Goal: Task Accomplishment & Management: Manage account settings

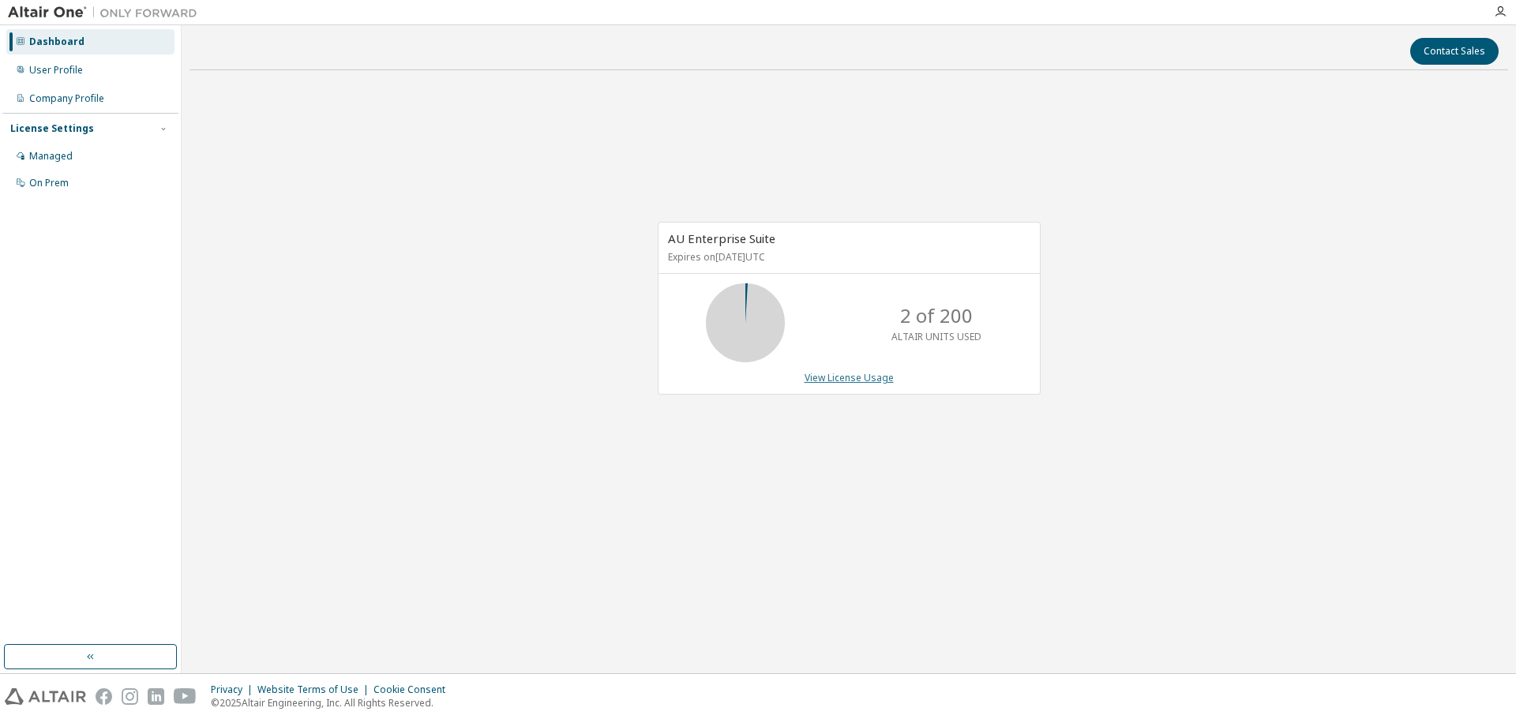
click at [839, 373] on link "View License Usage" at bounding box center [848, 377] width 89 height 13
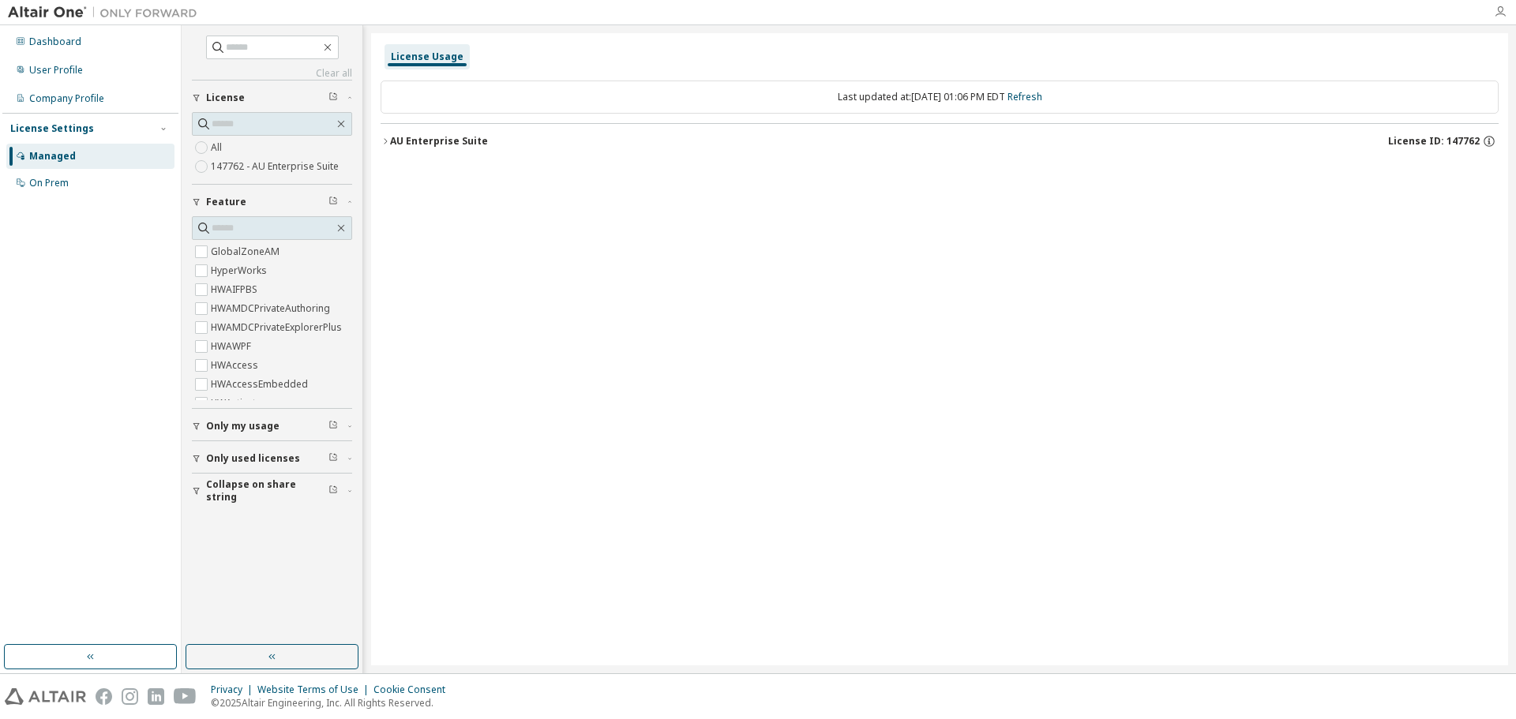
click at [1494, 16] on icon "button" at bounding box center [1500, 12] width 13 height 13
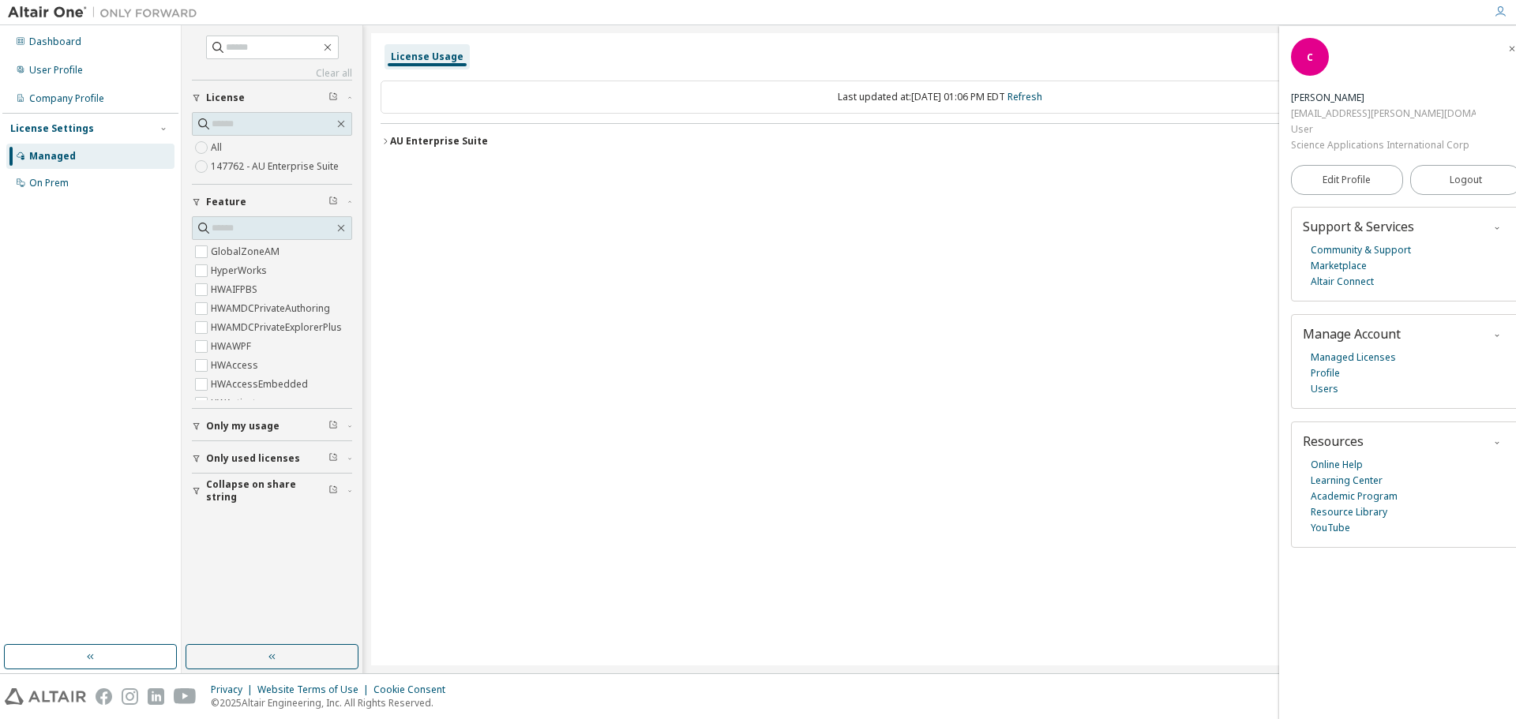
click at [1507, 51] on icon "button" at bounding box center [1511, 48] width 9 height 9
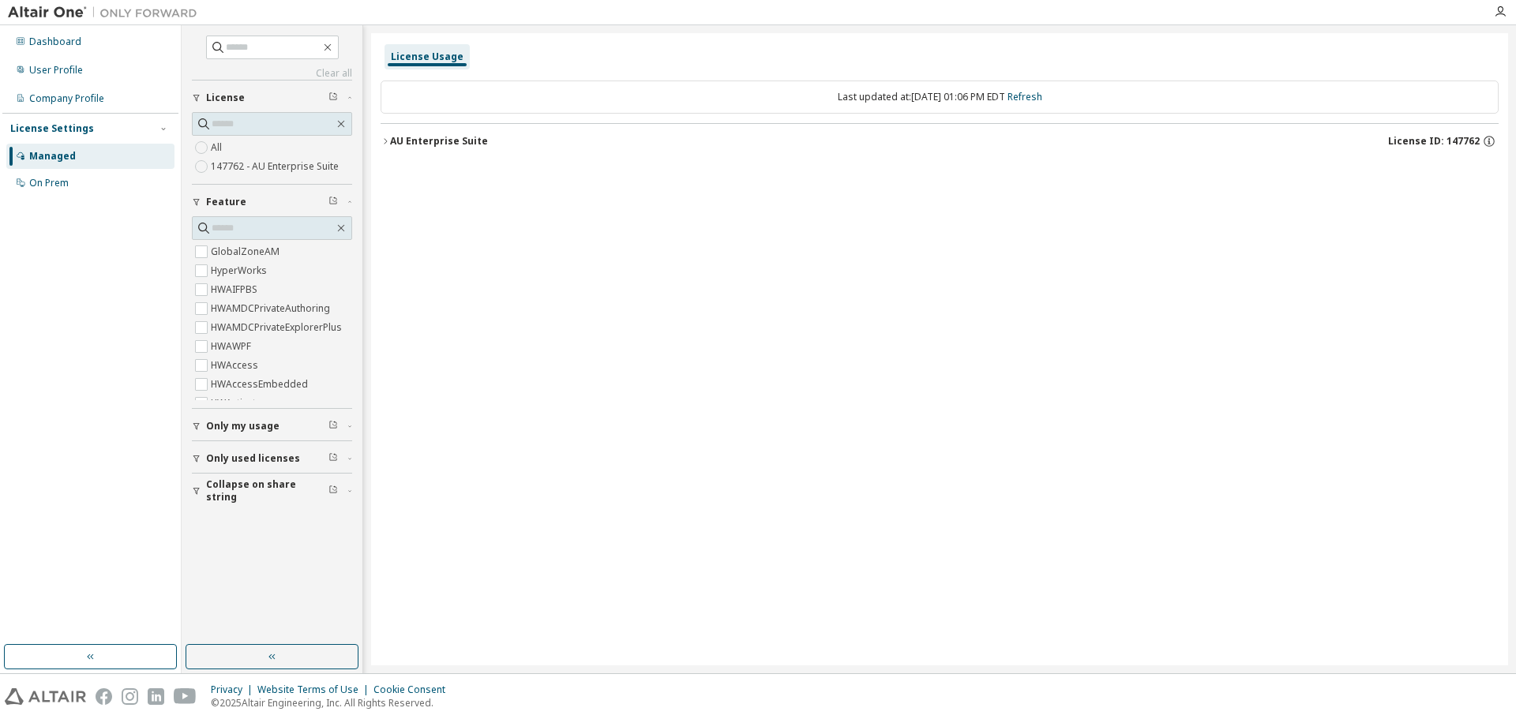
click at [62, 152] on div "Managed" at bounding box center [52, 156] width 47 height 13
click at [387, 138] on icon "button" at bounding box center [385, 141] width 9 height 9
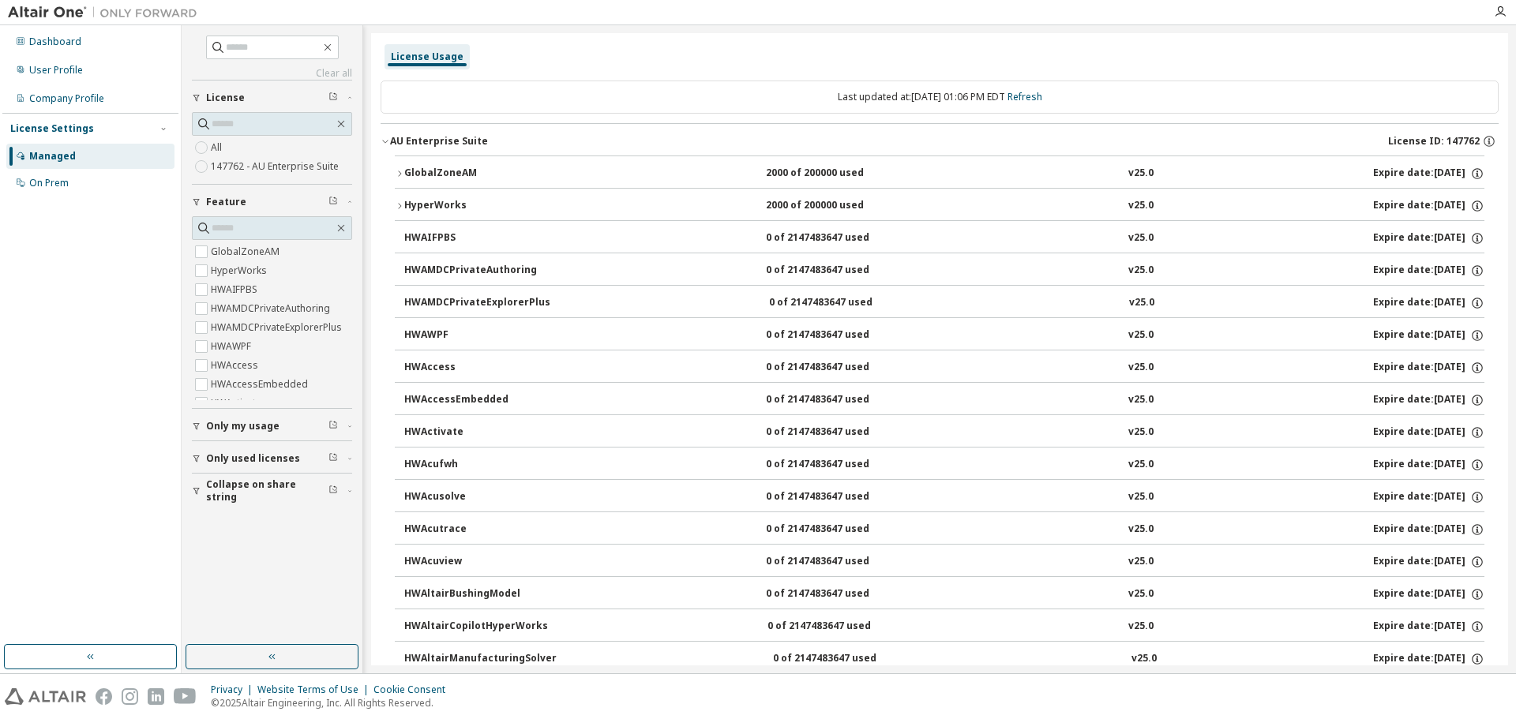
click at [387, 138] on icon "button" at bounding box center [385, 141] width 9 height 9
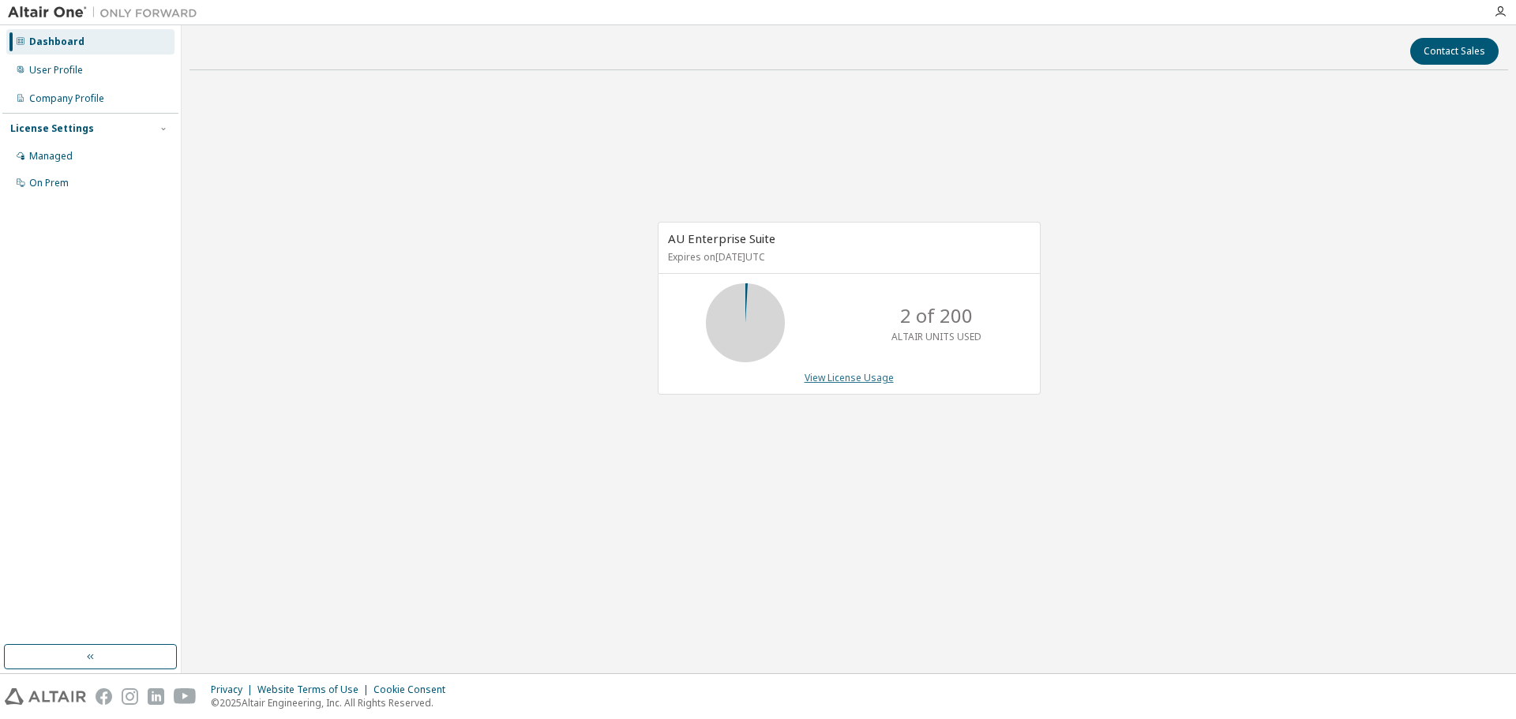
click at [876, 379] on link "View License Usage" at bounding box center [848, 377] width 89 height 13
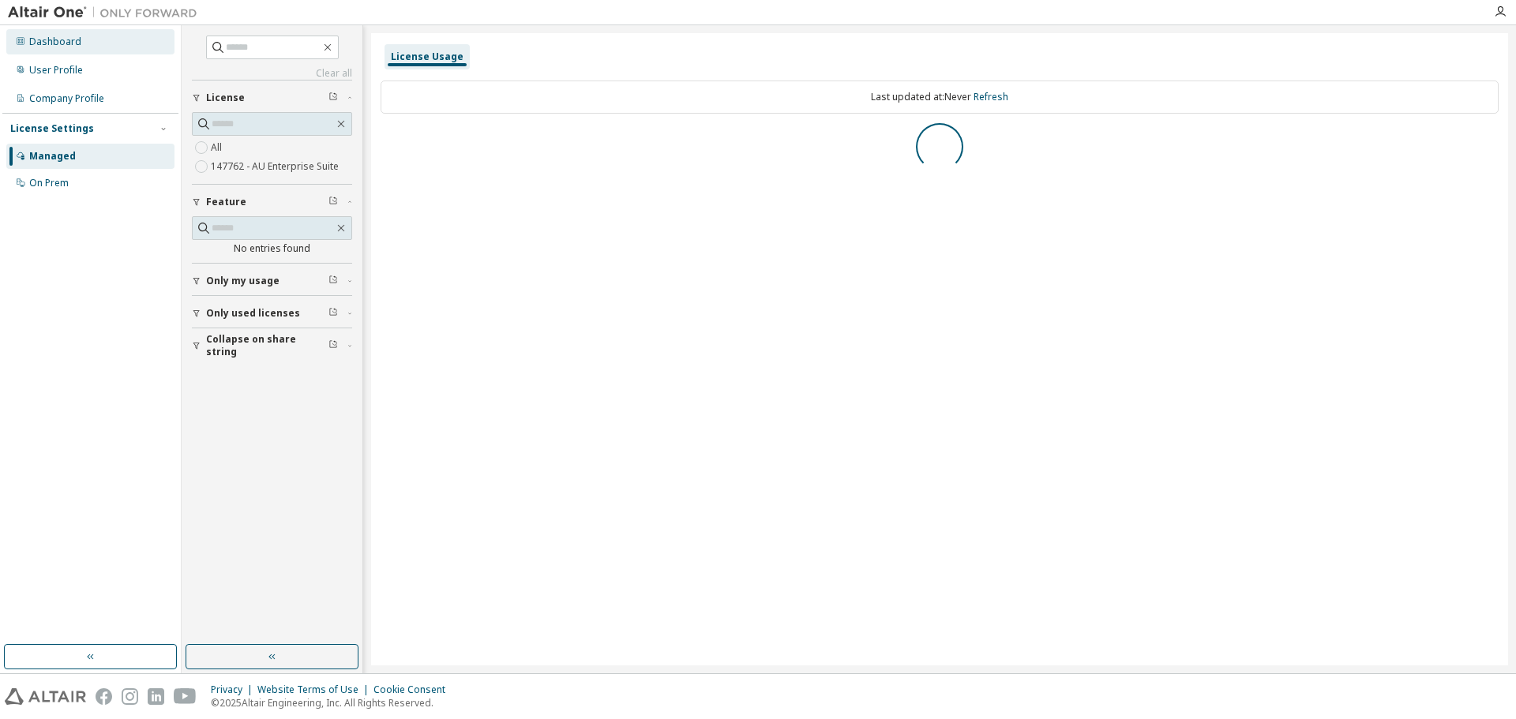
click at [51, 44] on div "Dashboard" at bounding box center [55, 42] width 52 height 13
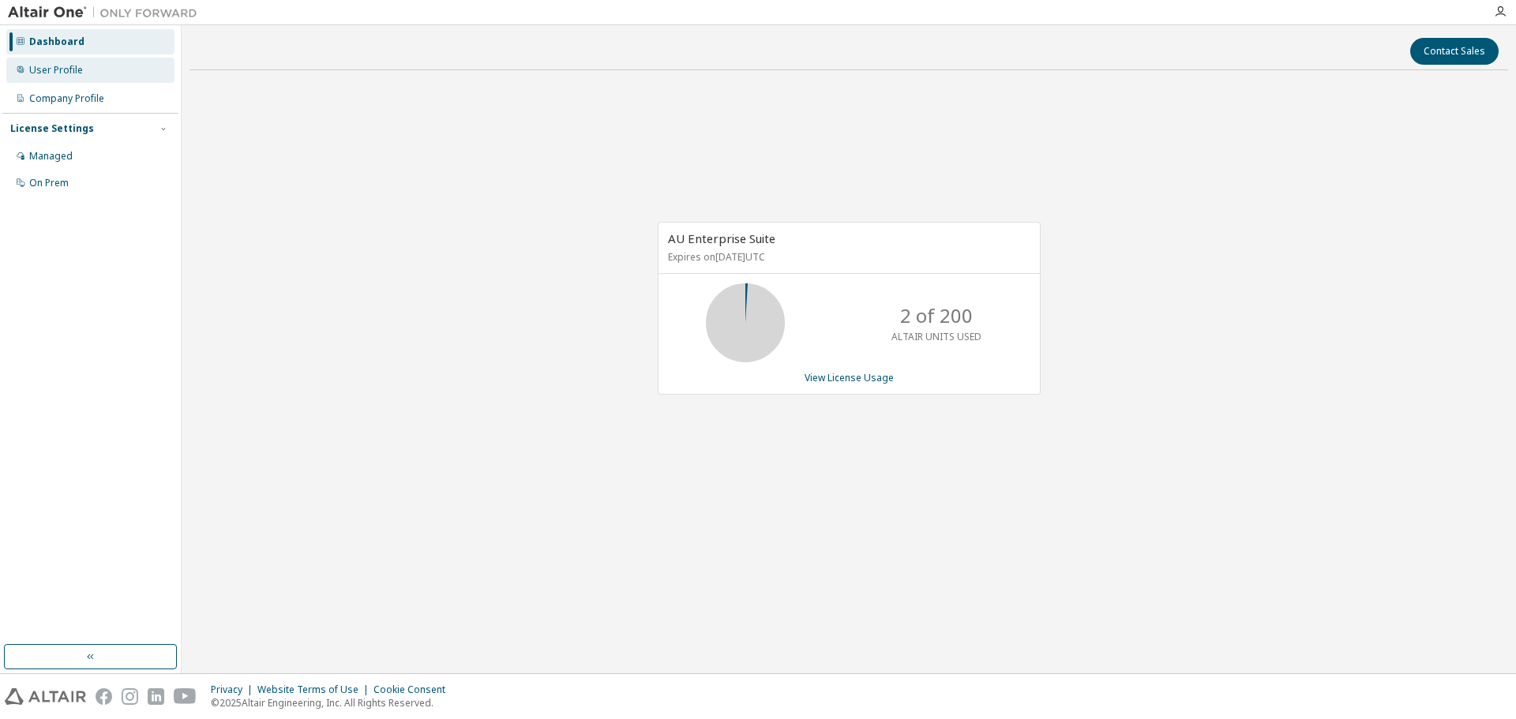
click at [52, 76] on div "User Profile" at bounding box center [56, 70] width 54 height 13
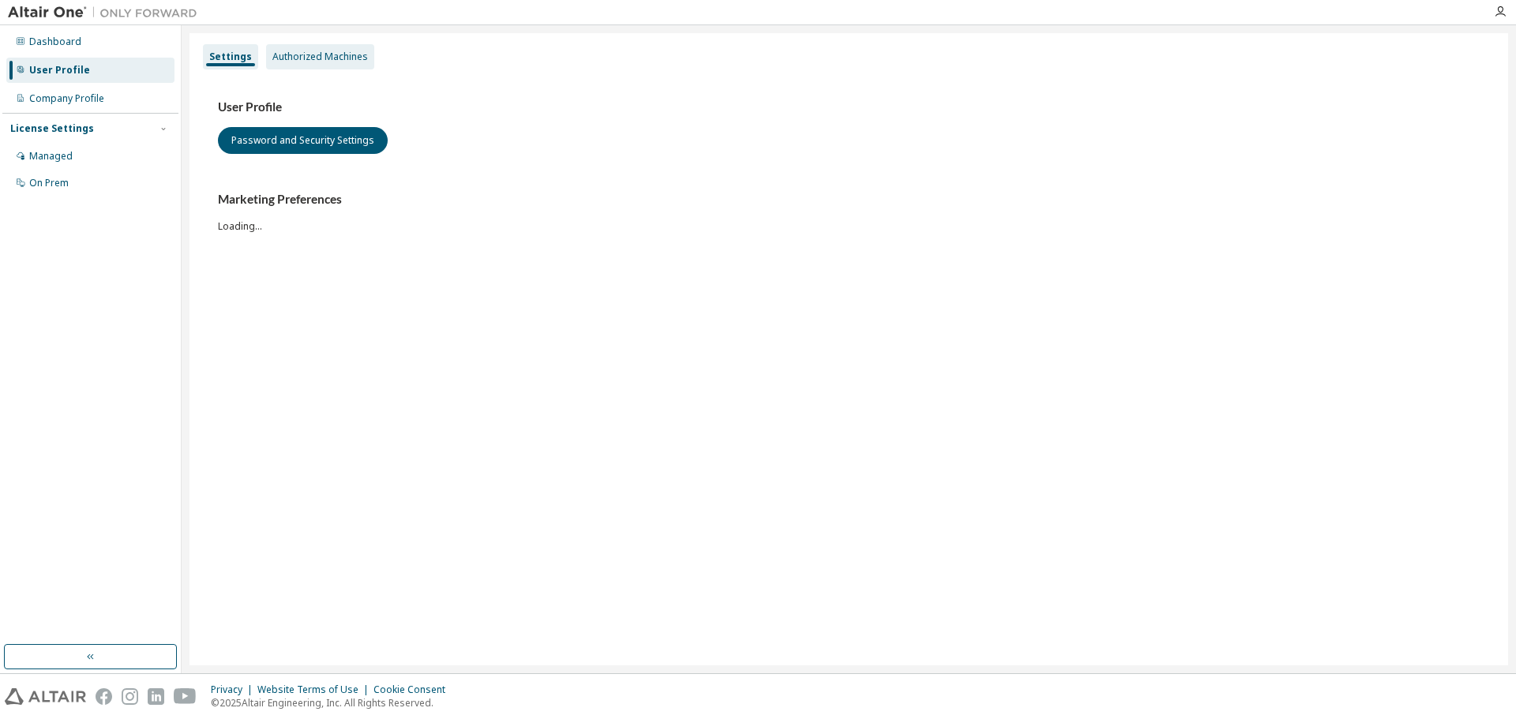
click at [324, 68] on div "Authorized Machines" at bounding box center [320, 56] width 108 height 25
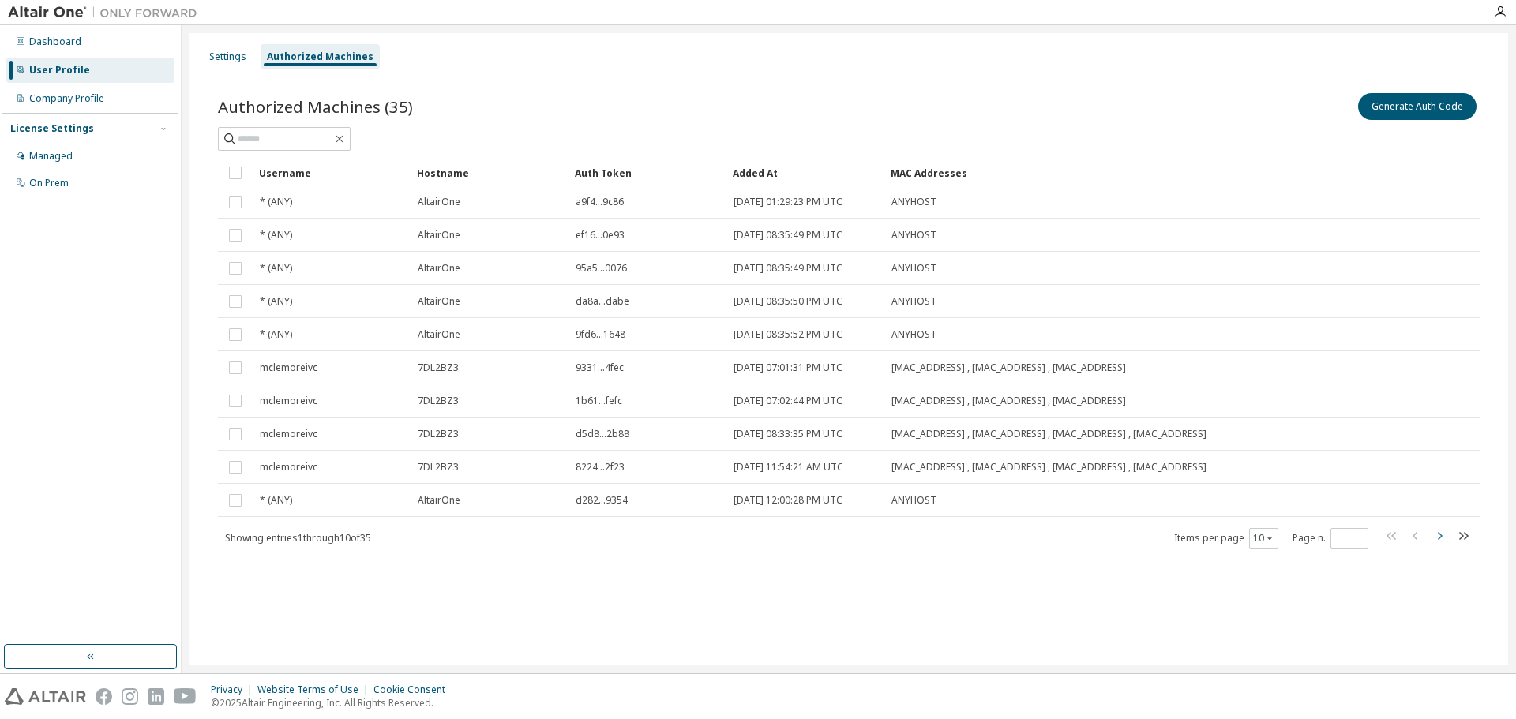
click at [1436, 539] on icon "button" at bounding box center [1439, 536] width 19 height 19
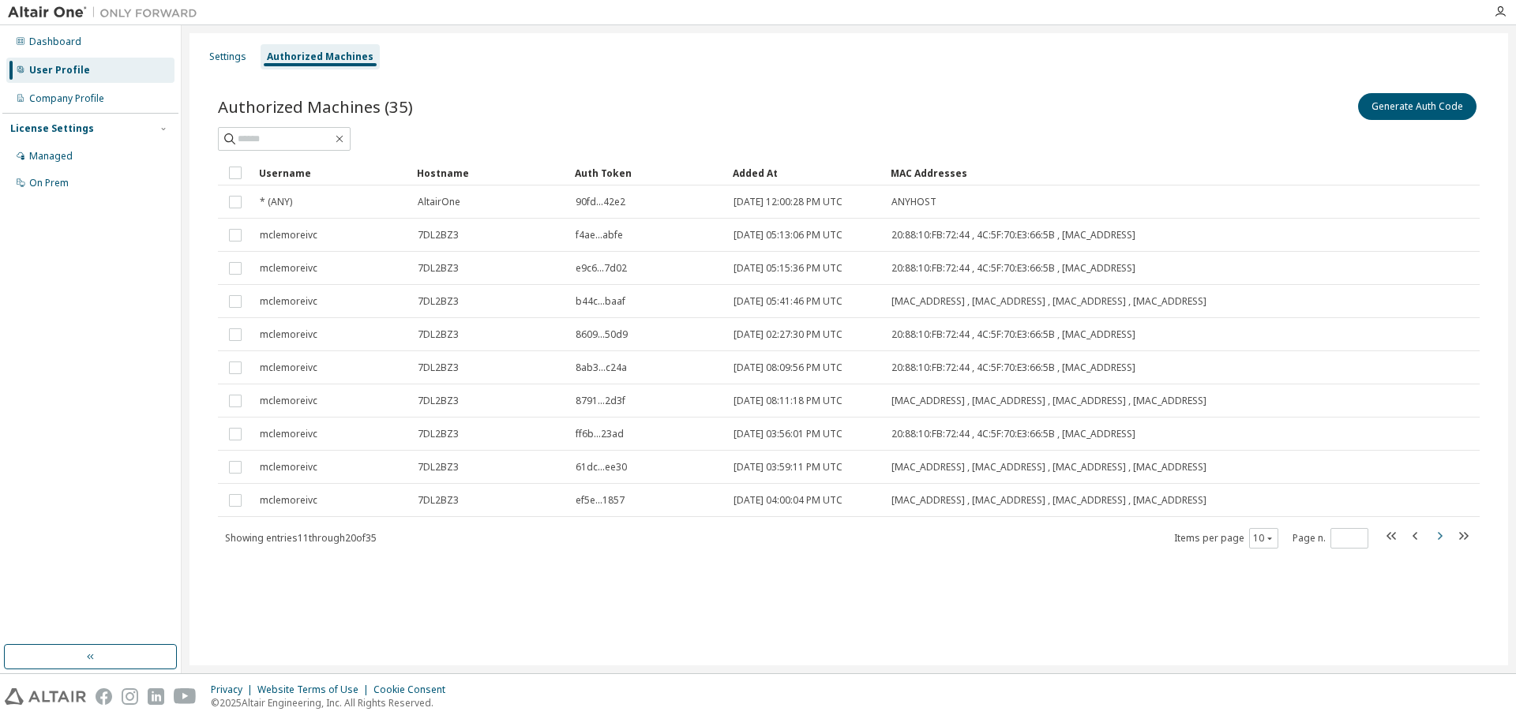
click at [1440, 534] on icon "button" at bounding box center [1440, 536] width 5 height 8
click at [1438, 538] on icon "button" at bounding box center [1439, 536] width 19 height 19
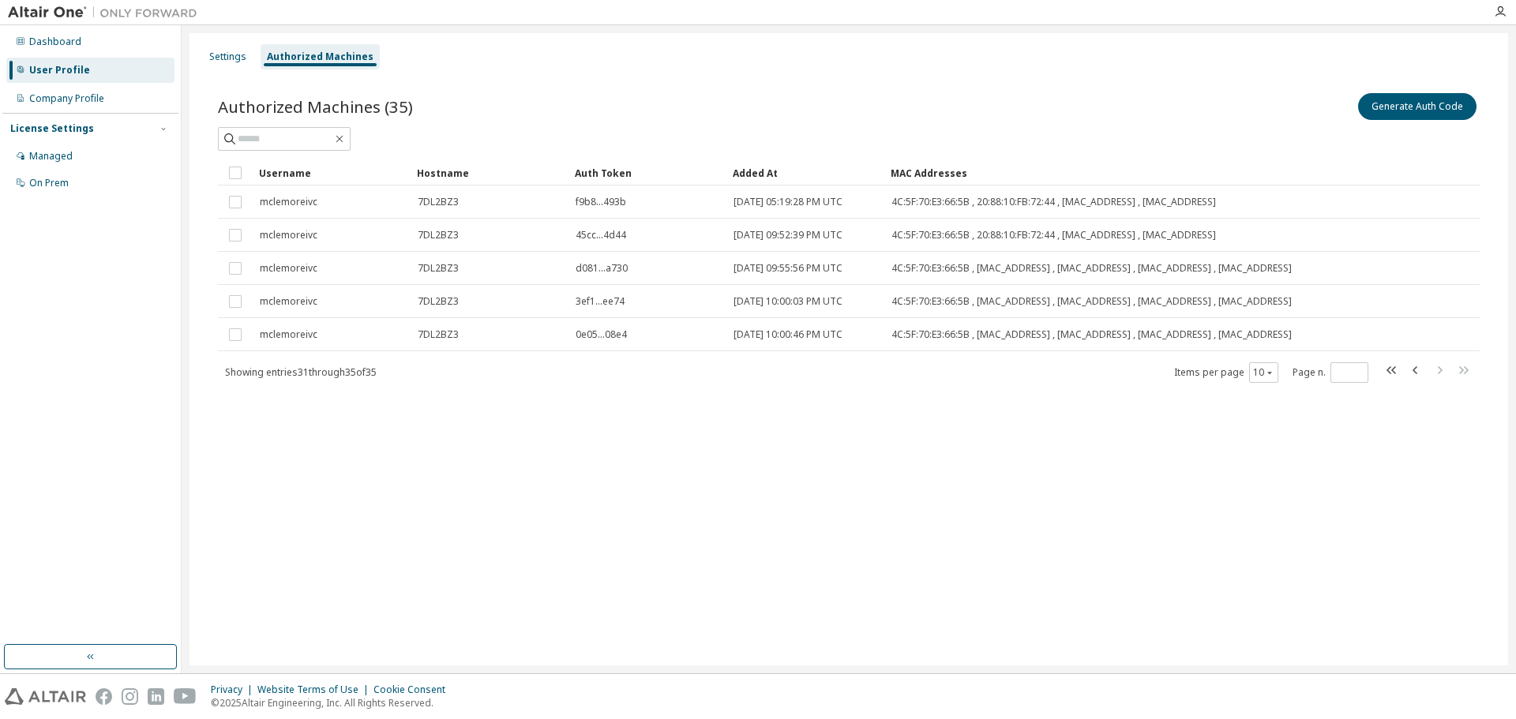
click at [759, 170] on div "Added At" at bounding box center [805, 172] width 145 height 25
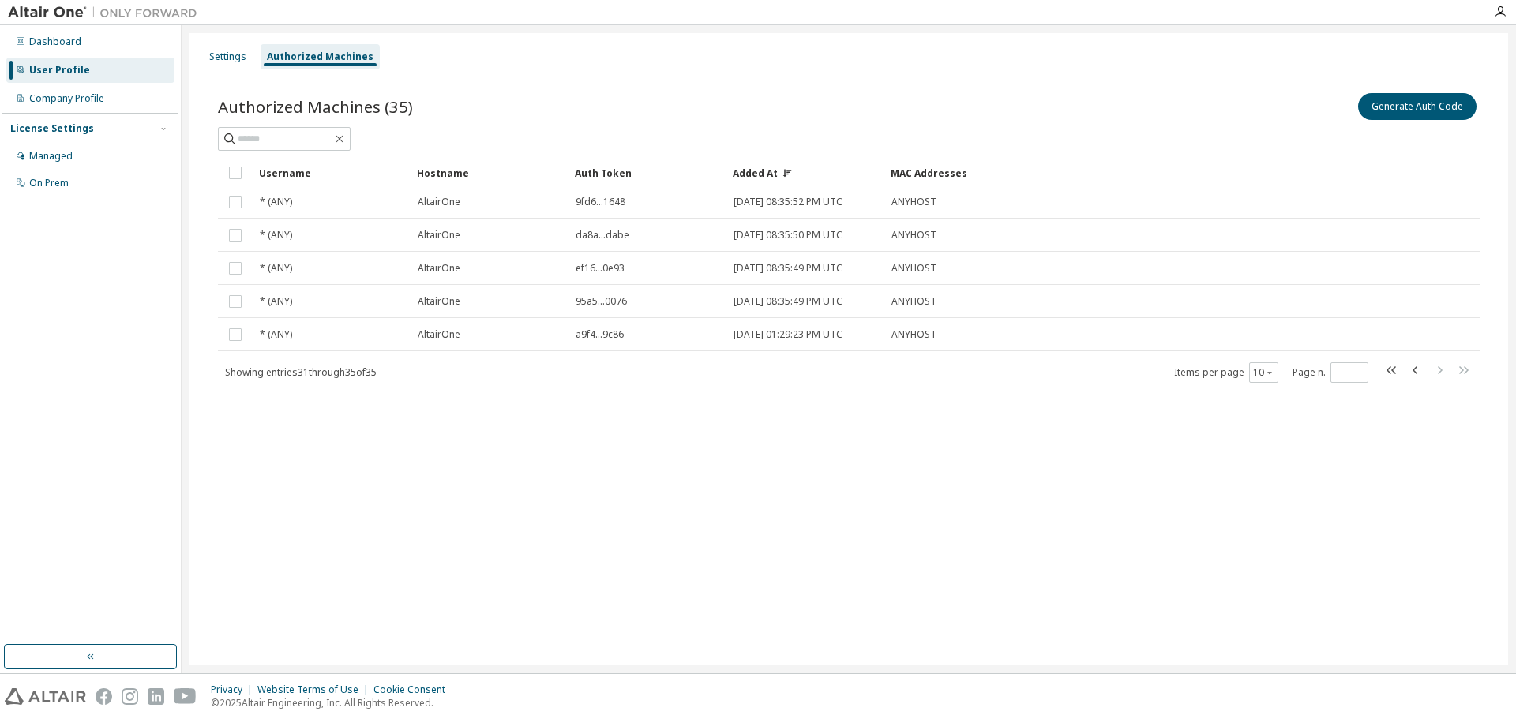
click at [768, 171] on div "Added At" at bounding box center [805, 172] width 145 height 25
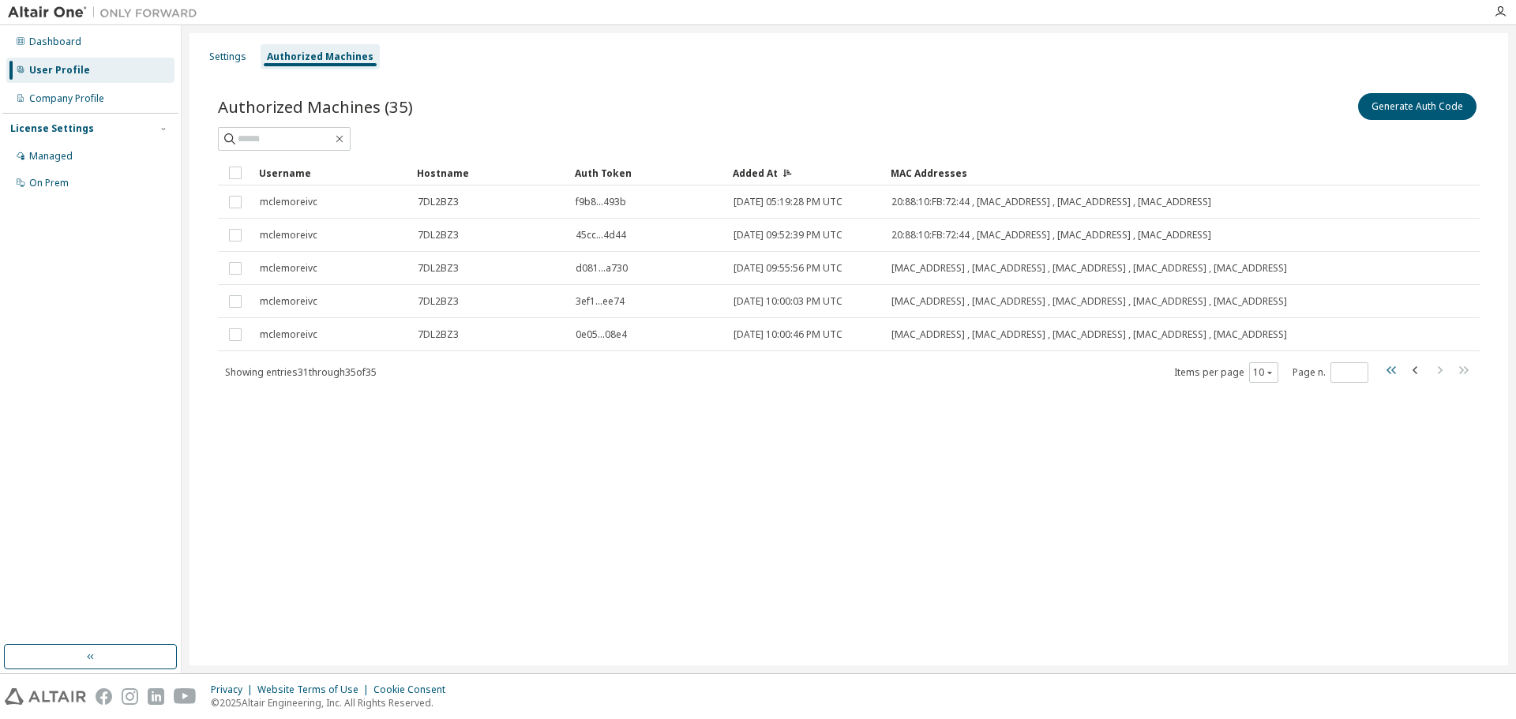
click at [1393, 372] on icon "button" at bounding box center [1390, 370] width 9 height 8
type input "*"
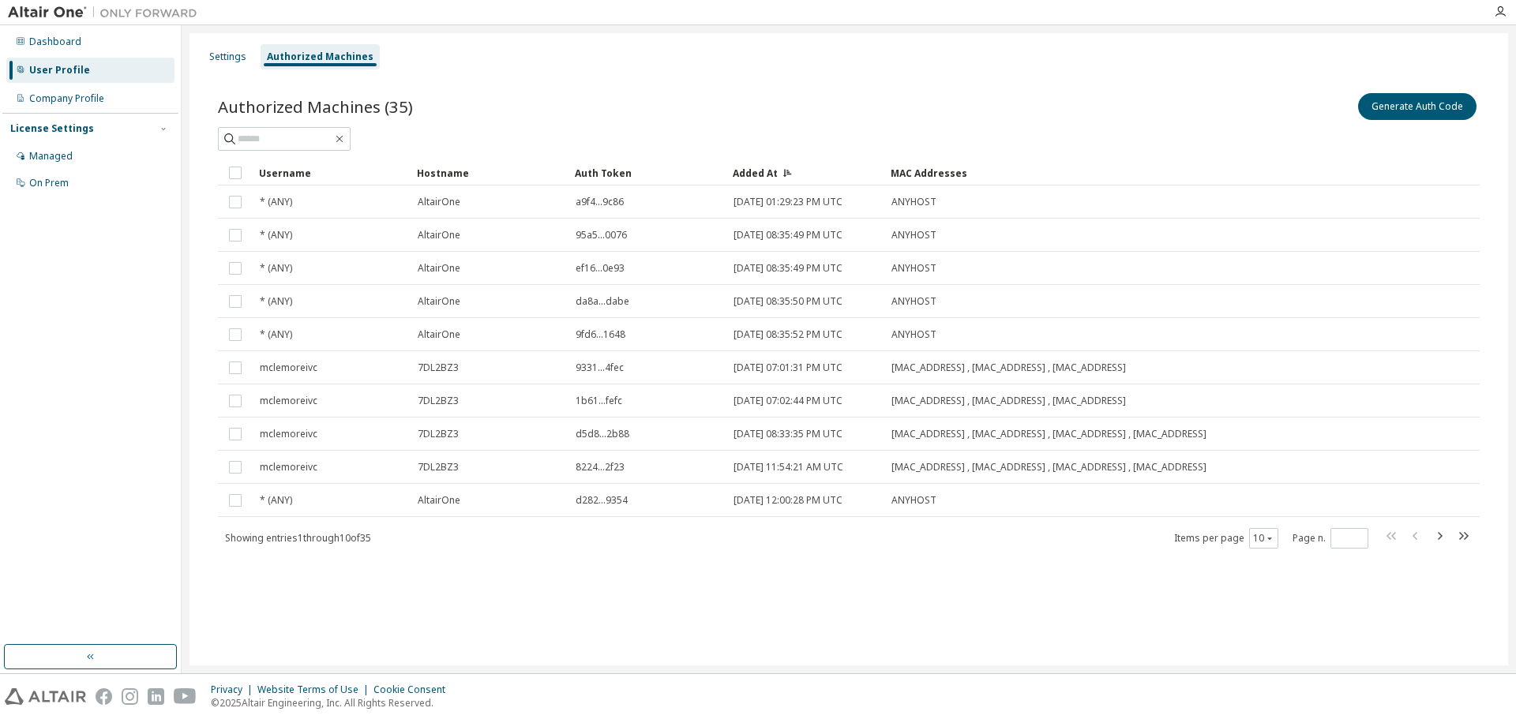
click at [763, 172] on div "Added At" at bounding box center [805, 172] width 145 height 25
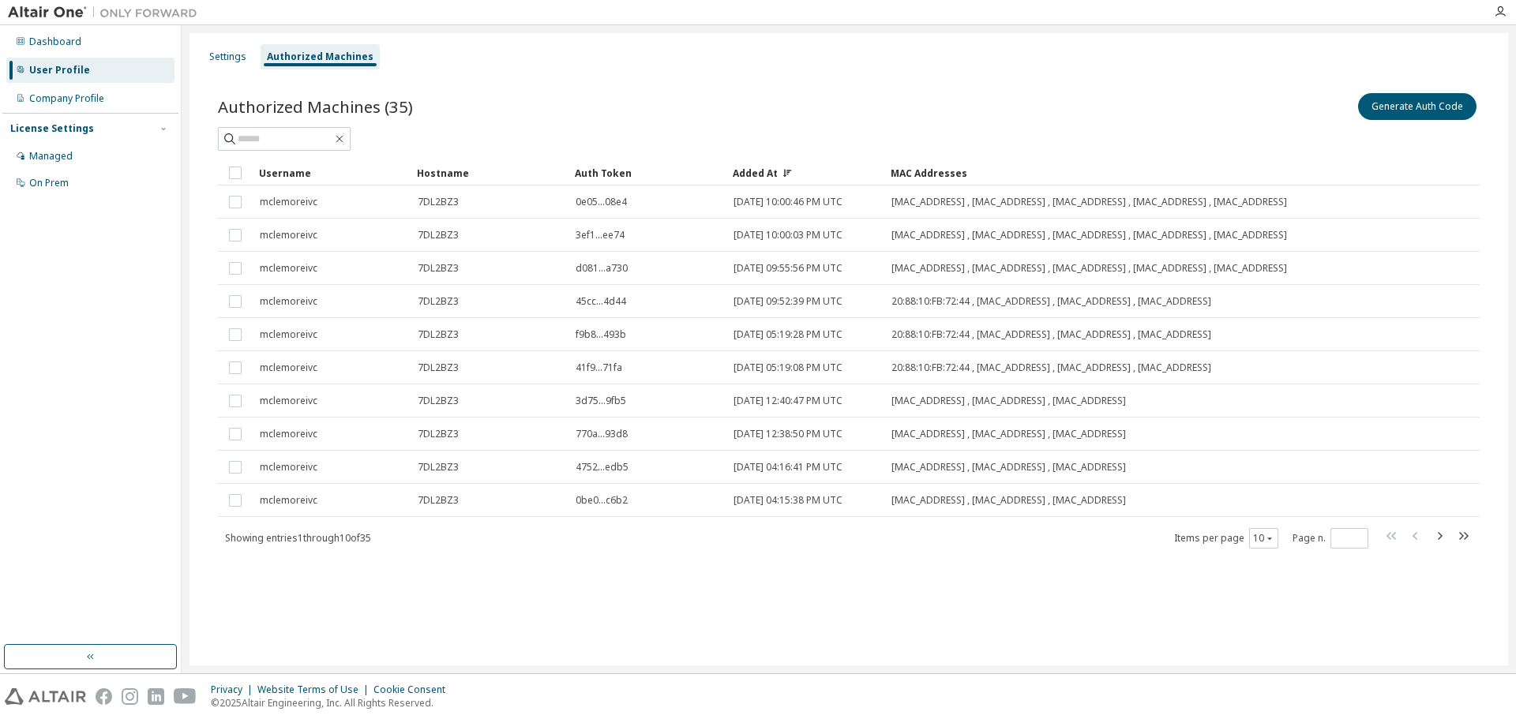
click at [763, 172] on div "Added At" at bounding box center [805, 172] width 145 height 25
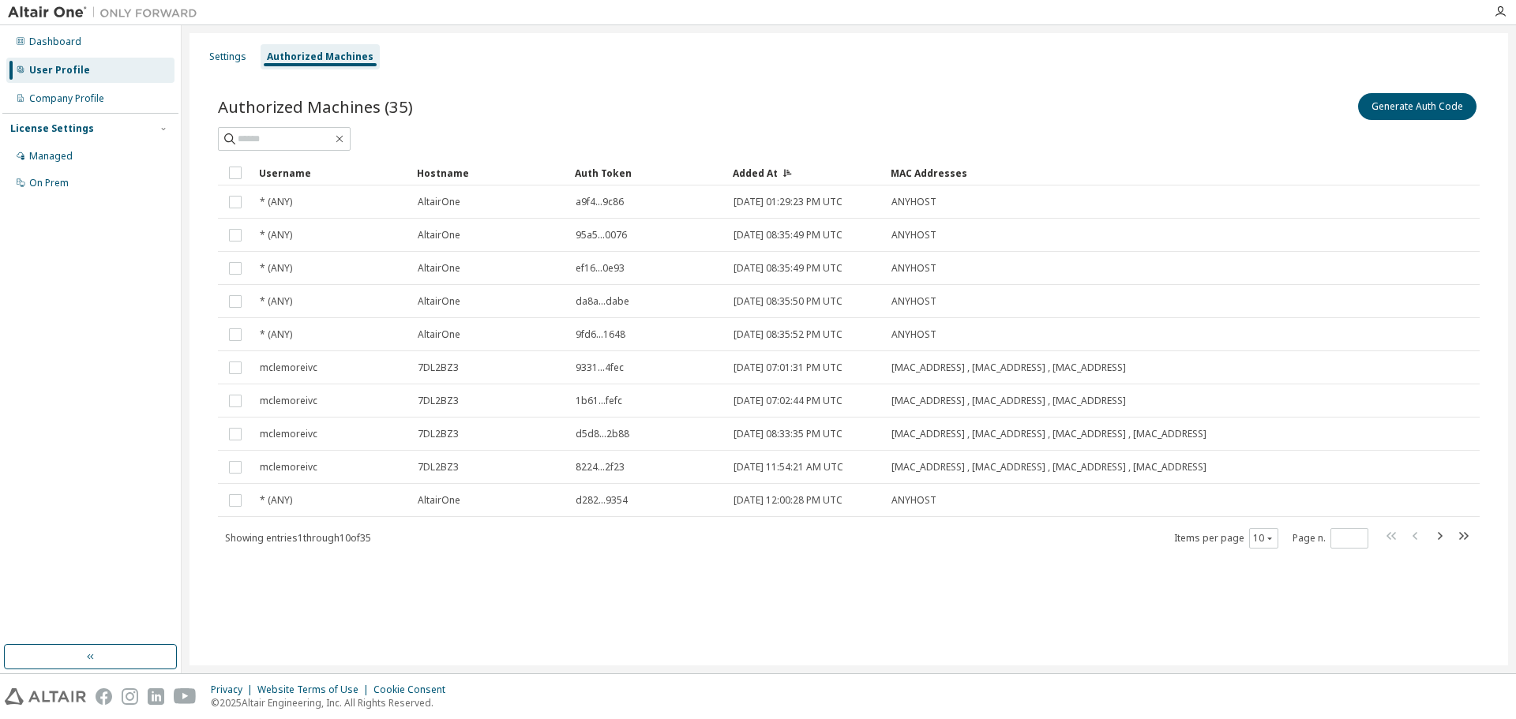
click at [306, 171] on div "Username" at bounding box center [331, 172] width 145 height 25
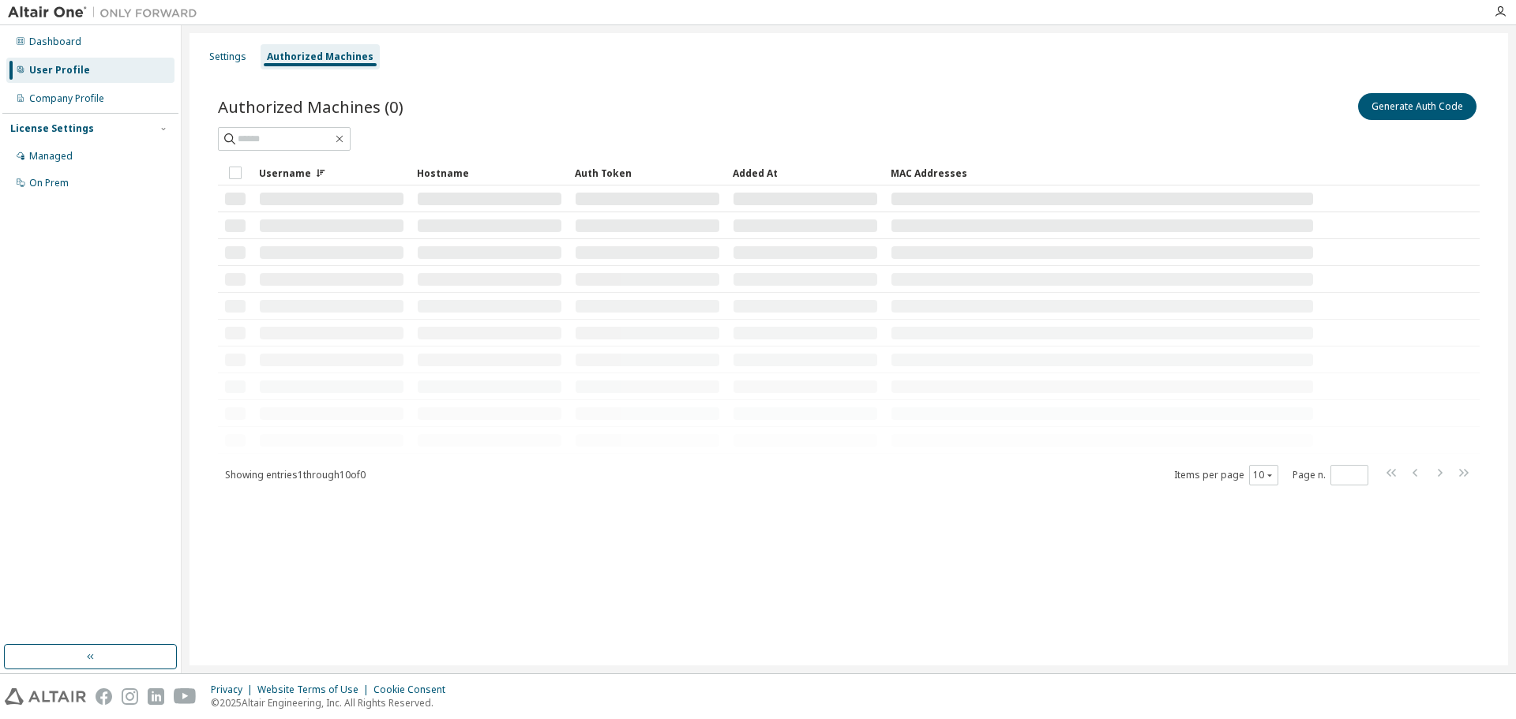
click at [320, 170] on icon at bounding box center [320, 172] width 9 height 9
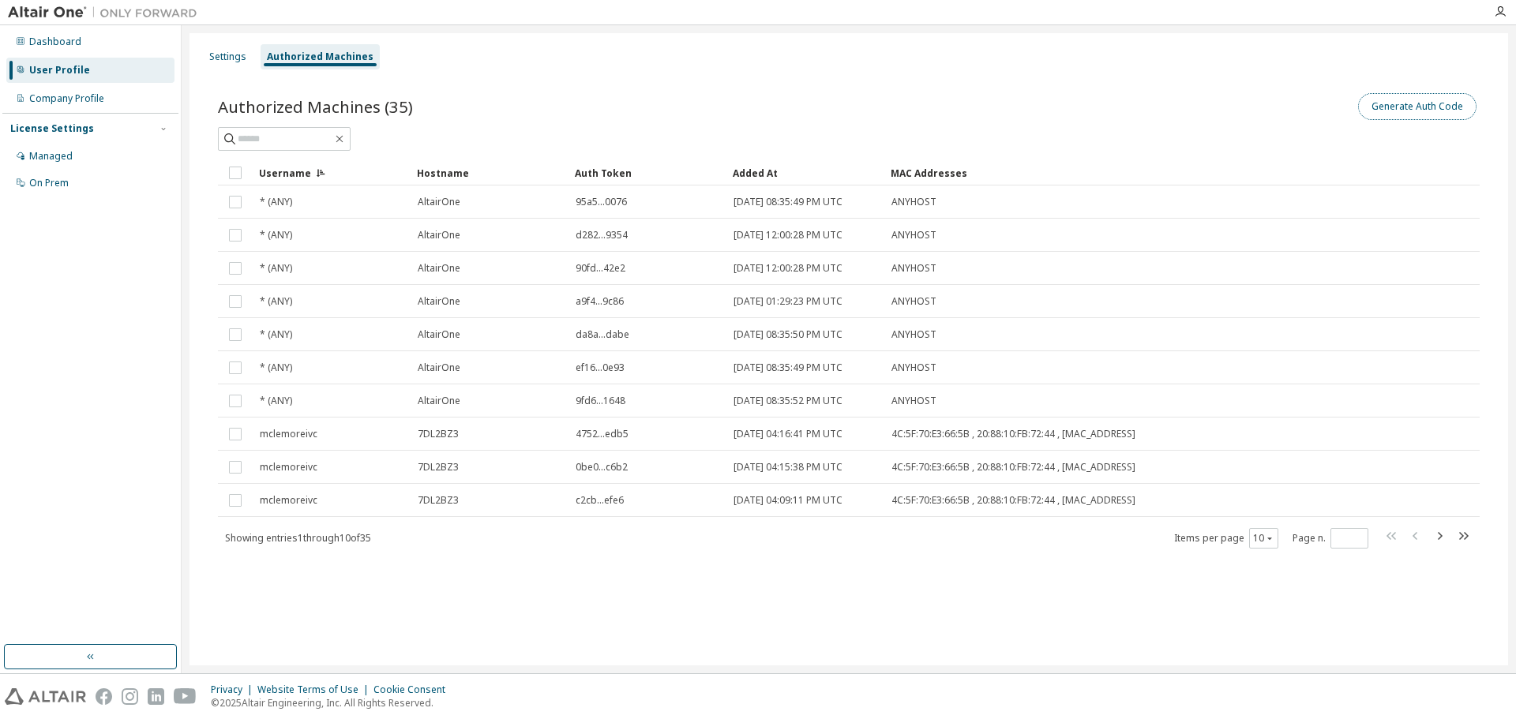
click at [1439, 105] on button "Generate Auth Code" at bounding box center [1417, 106] width 118 height 27
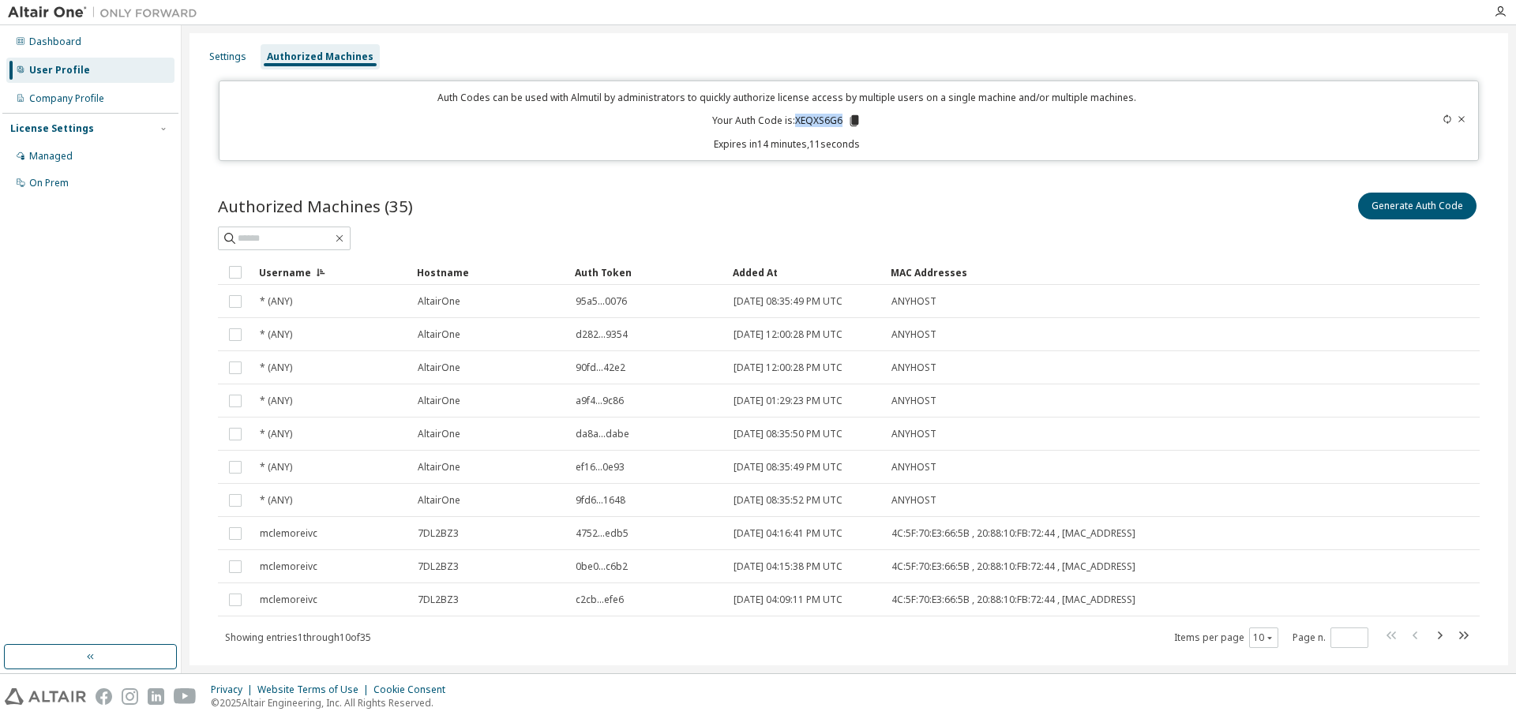
drag, startPoint x: 792, startPoint y: 118, endPoint x: 838, endPoint y: 120, distance: 46.6
click at [838, 120] on p "Your Auth Code is: XEQXS6G6" at bounding box center [786, 121] width 149 height 14
copy p "XEQXS6G6"
click at [65, 152] on div "Managed" at bounding box center [50, 156] width 43 height 13
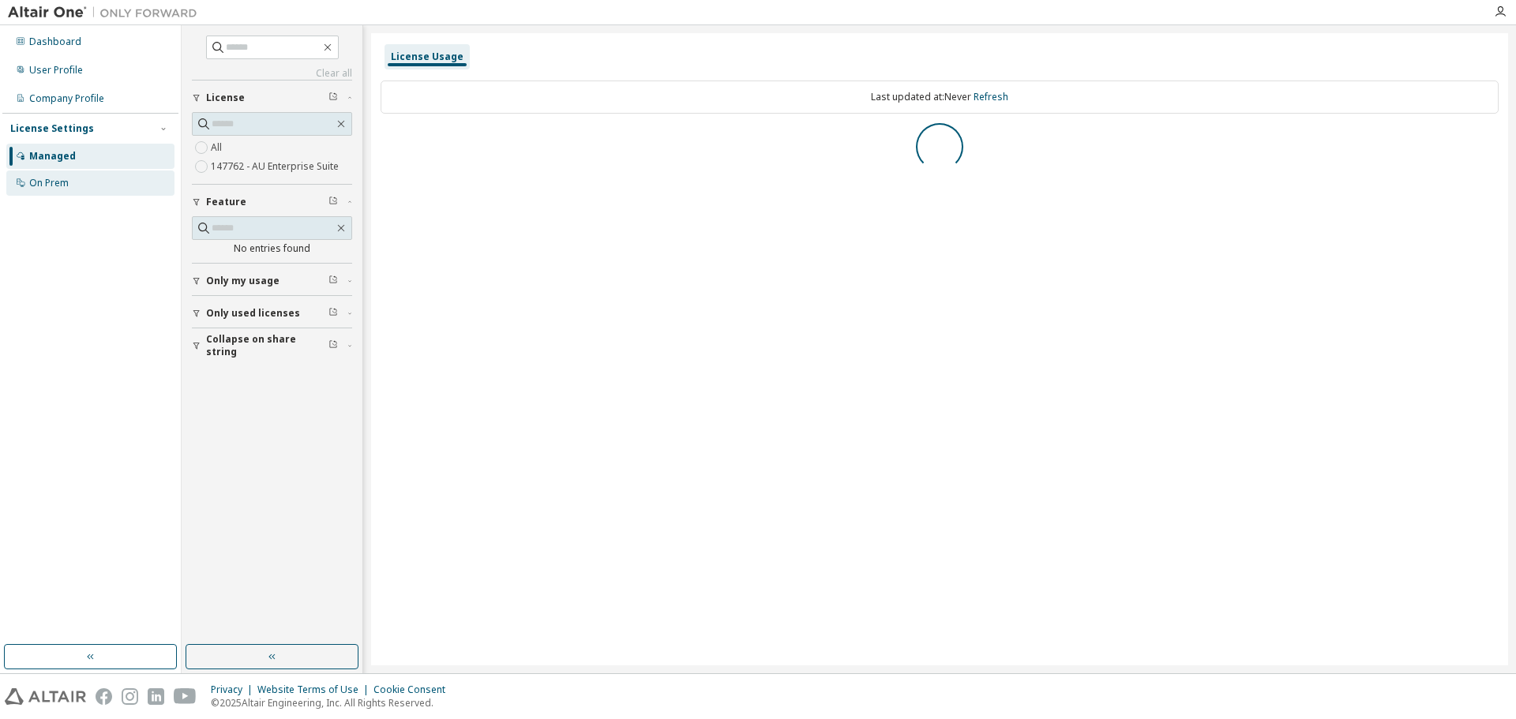
click at [62, 182] on div "On Prem" at bounding box center [48, 183] width 39 height 13
